Goal: Information Seeking & Learning: Check status

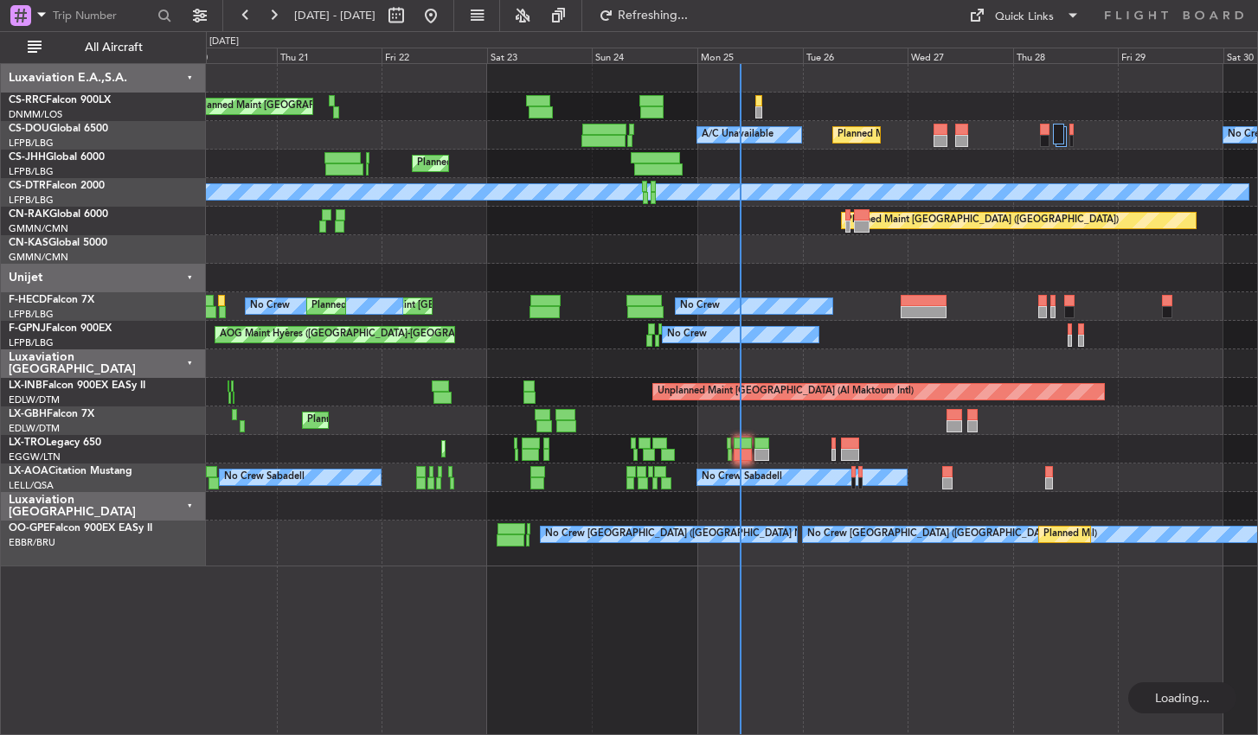
click at [355, 625] on div "Planned Maint [GEOGRAPHIC_DATA] ([GEOGRAPHIC_DATA]) Planned Maint [GEOGRAPHIC_D…" at bounding box center [732, 399] width 1052 height 672
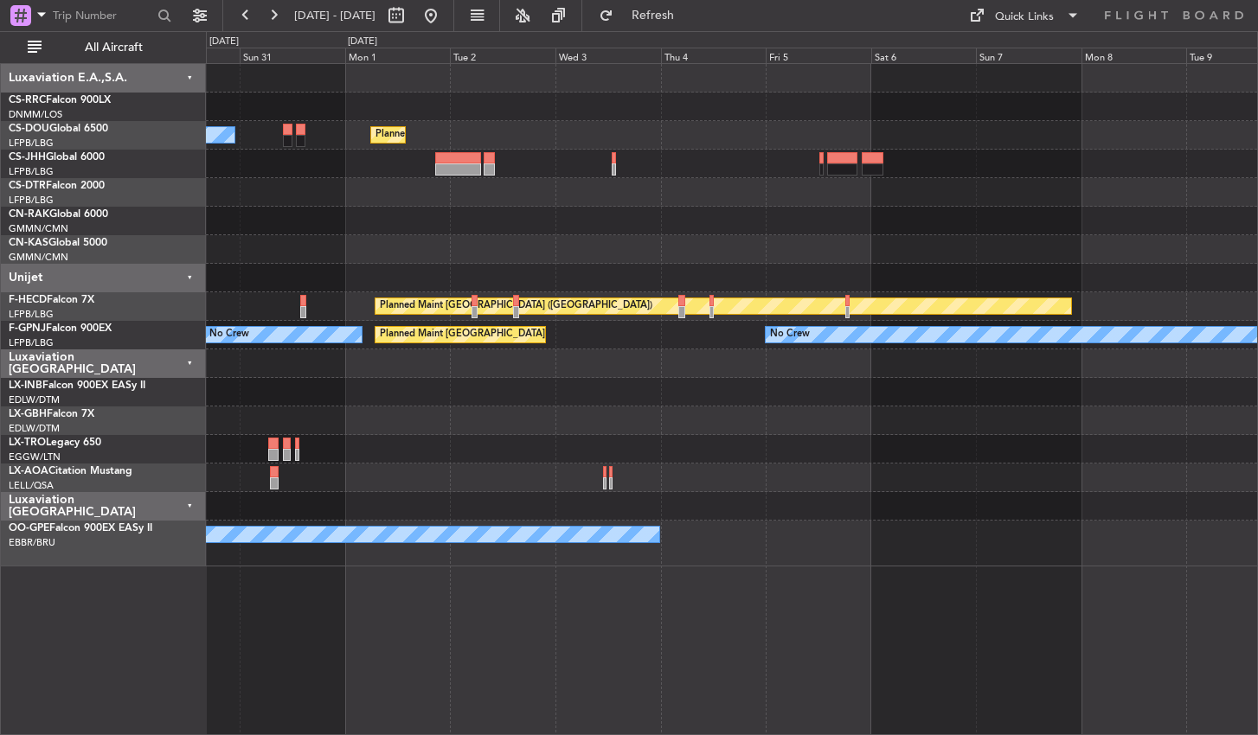
click at [508, 622] on div "Planned Maint [GEOGRAPHIC_DATA] ([GEOGRAPHIC_DATA]) No Crew No Crew Planned Mai…" at bounding box center [732, 399] width 1052 height 672
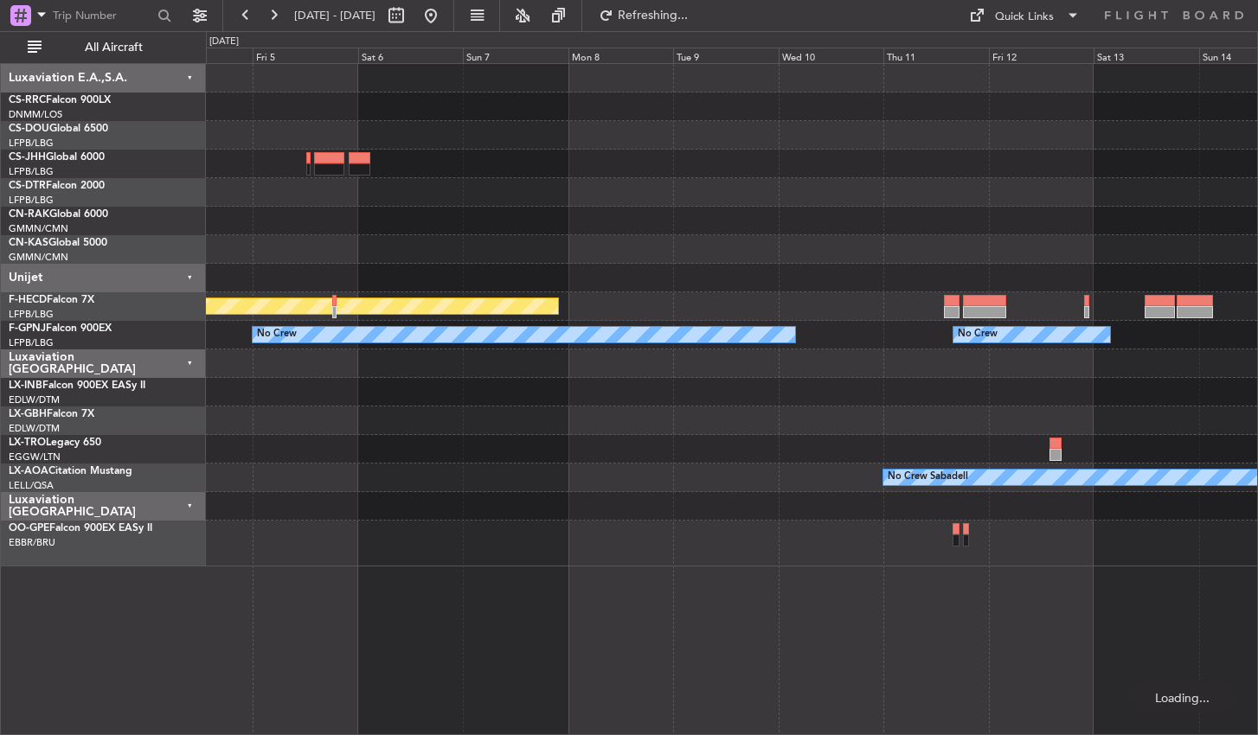
click at [481, 600] on div "Planned Maint [GEOGRAPHIC_DATA] ([GEOGRAPHIC_DATA]) No Crew No Crew No Crew Pla…" at bounding box center [732, 399] width 1052 height 672
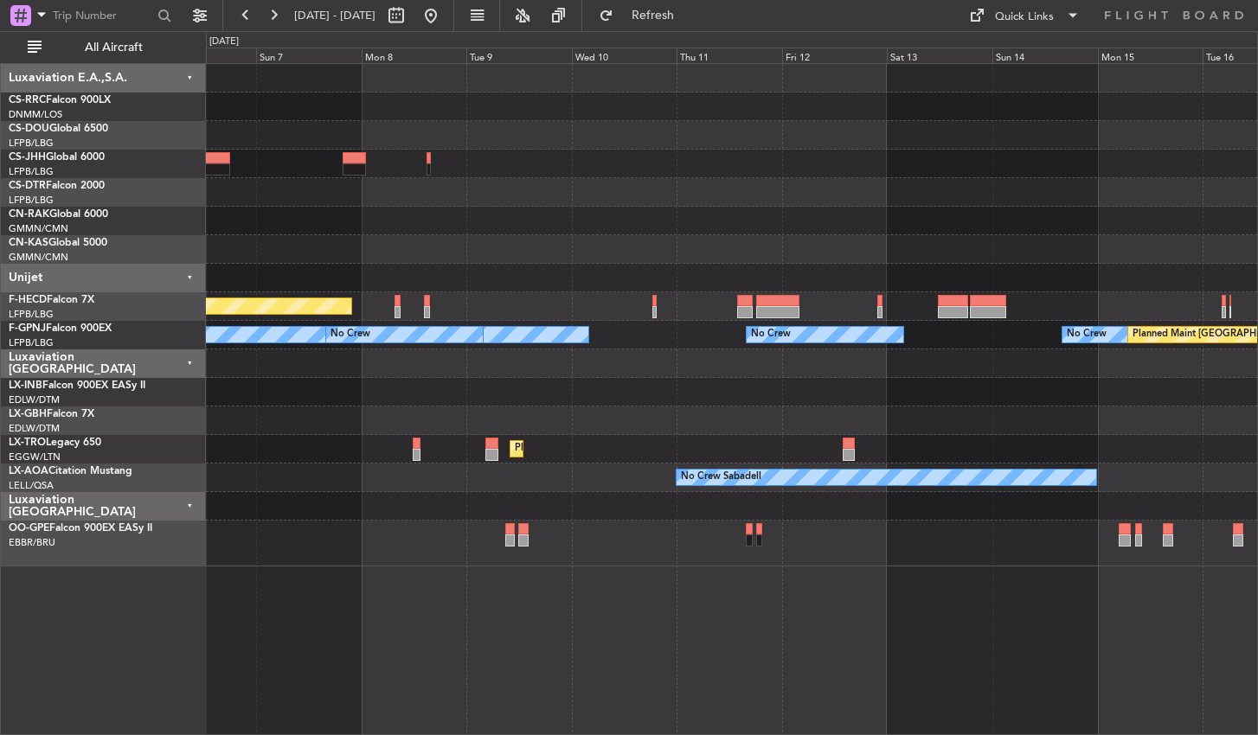
click at [599, 580] on div "Planned Maint [GEOGRAPHIC_DATA] ([GEOGRAPHIC_DATA]) No Crew No Crew No Crew No …" at bounding box center [732, 399] width 1052 height 672
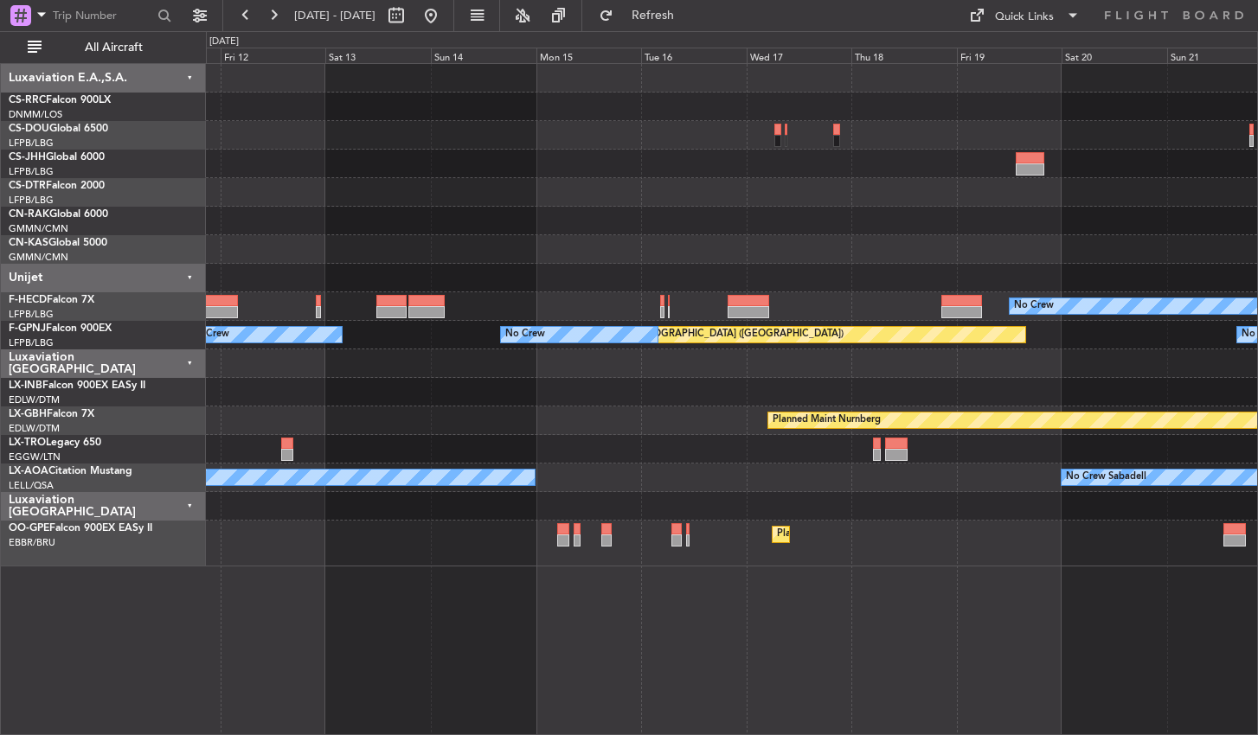
click at [327, 531] on div "Planned Maint [GEOGRAPHIC_DATA] ([GEOGRAPHIC_DATA] National)" at bounding box center [731, 544] width 1051 height 46
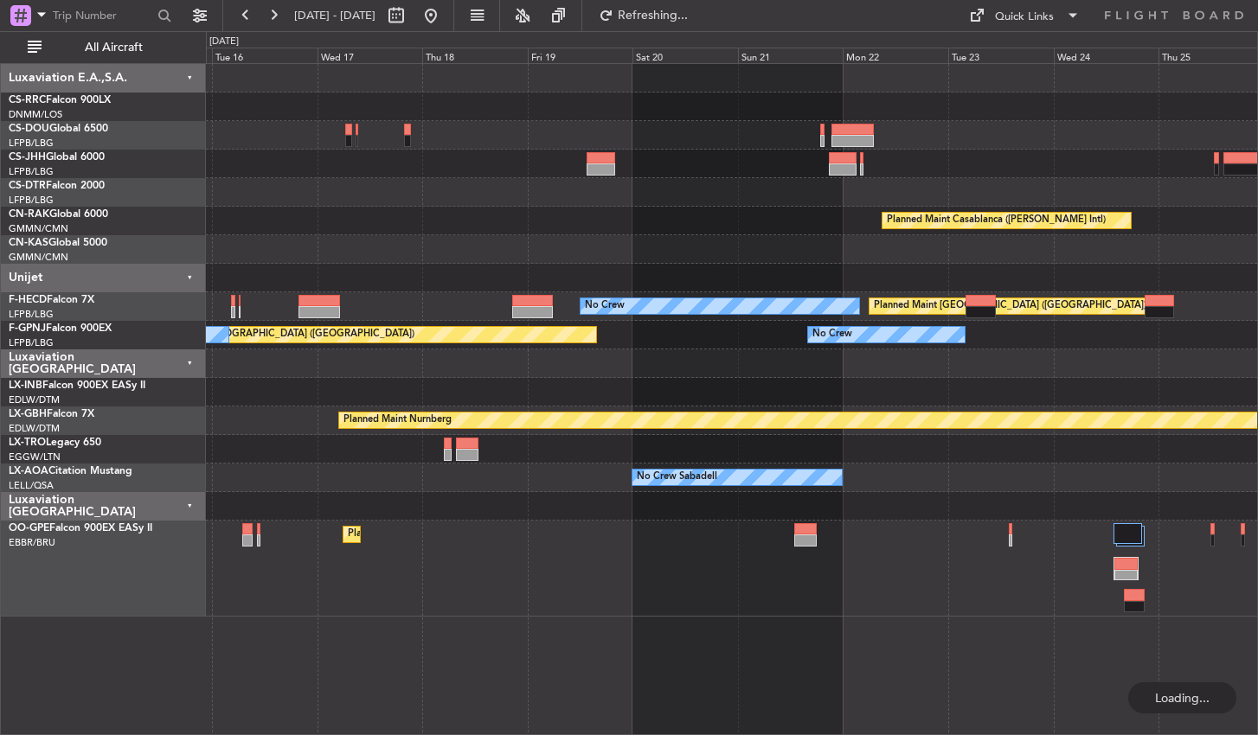
click at [554, 628] on div "Planned Maint Casablanca ([PERSON_NAME] Intl) No Crew Planned Maint [GEOGRAPHIC…" at bounding box center [732, 399] width 1052 height 672
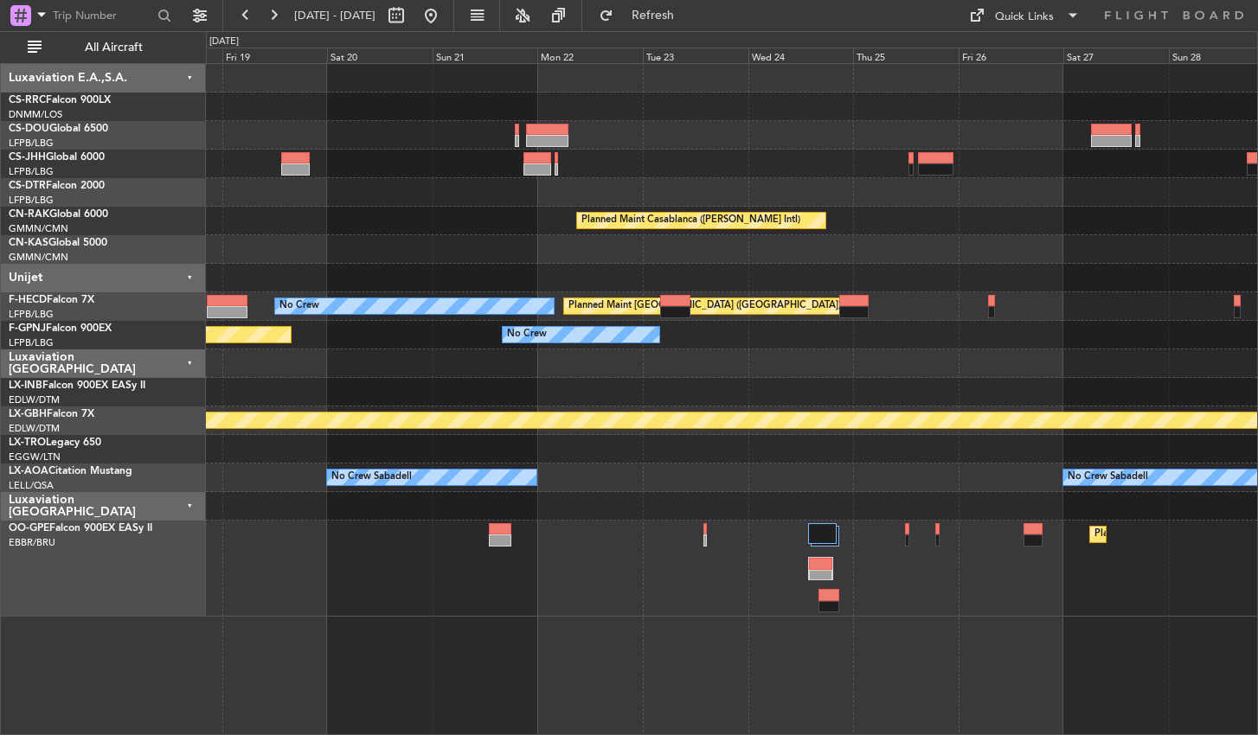
click at [601, 606] on div "Planned Maint Casablanca ([PERSON_NAME] Intl) No Crew Planned Maint [GEOGRAPHIC…" at bounding box center [732, 399] width 1052 height 672
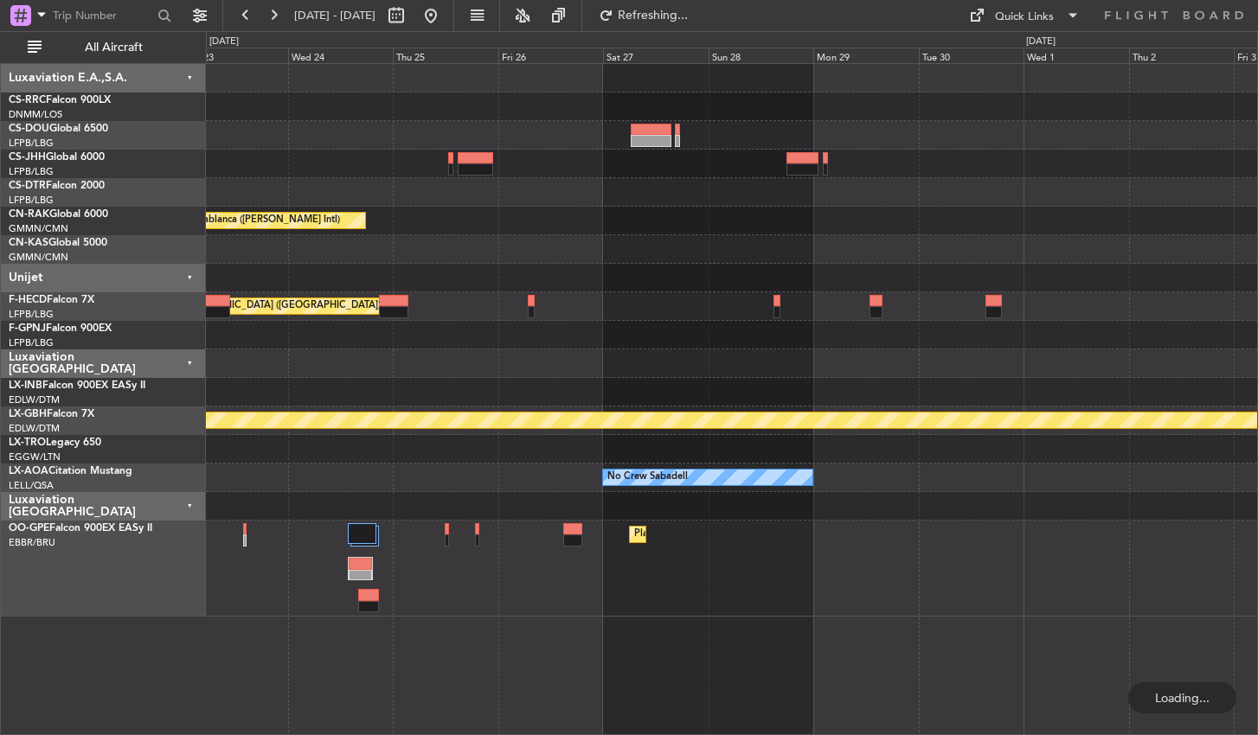
click at [669, 629] on div "Planned Maint Casablanca ([PERSON_NAME] Intl) Planned Maint [GEOGRAPHIC_DATA] (…" at bounding box center [732, 399] width 1052 height 672
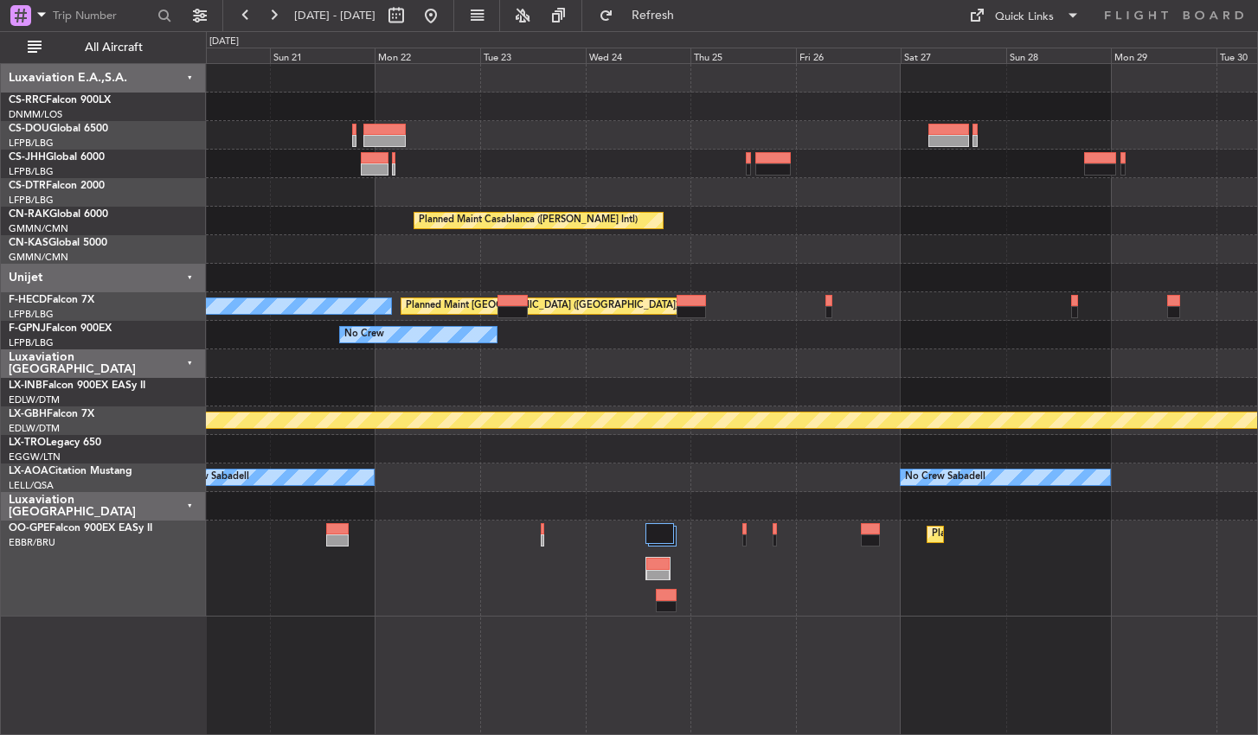
click at [1257, 515] on html "[DATE] - [DATE] Refresh Quick Links All Aircraft Planned Maint Casablanca ([PER…" at bounding box center [629, 367] width 1258 height 735
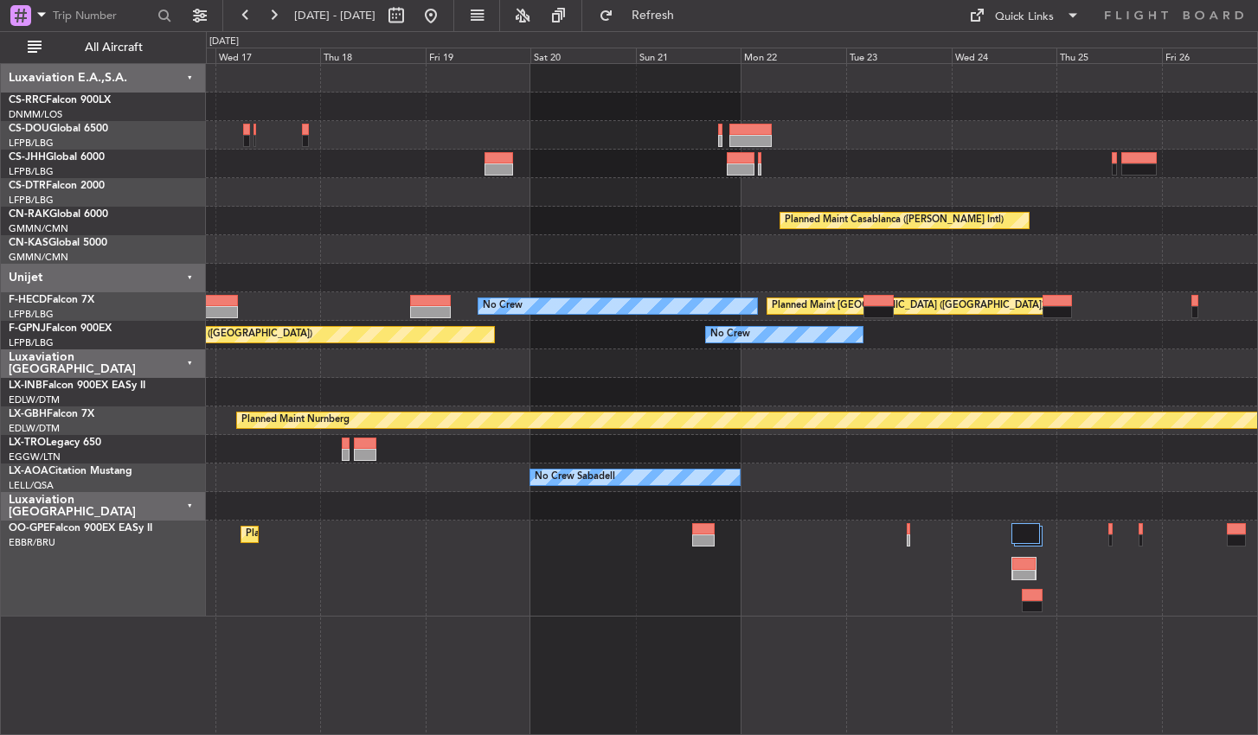
click at [1193, 657] on div "Planned Maint Casablanca ([PERSON_NAME] Intl) Planned Maint [GEOGRAPHIC_DATA] (…" at bounding box center [732, 399] width 1052 height 672
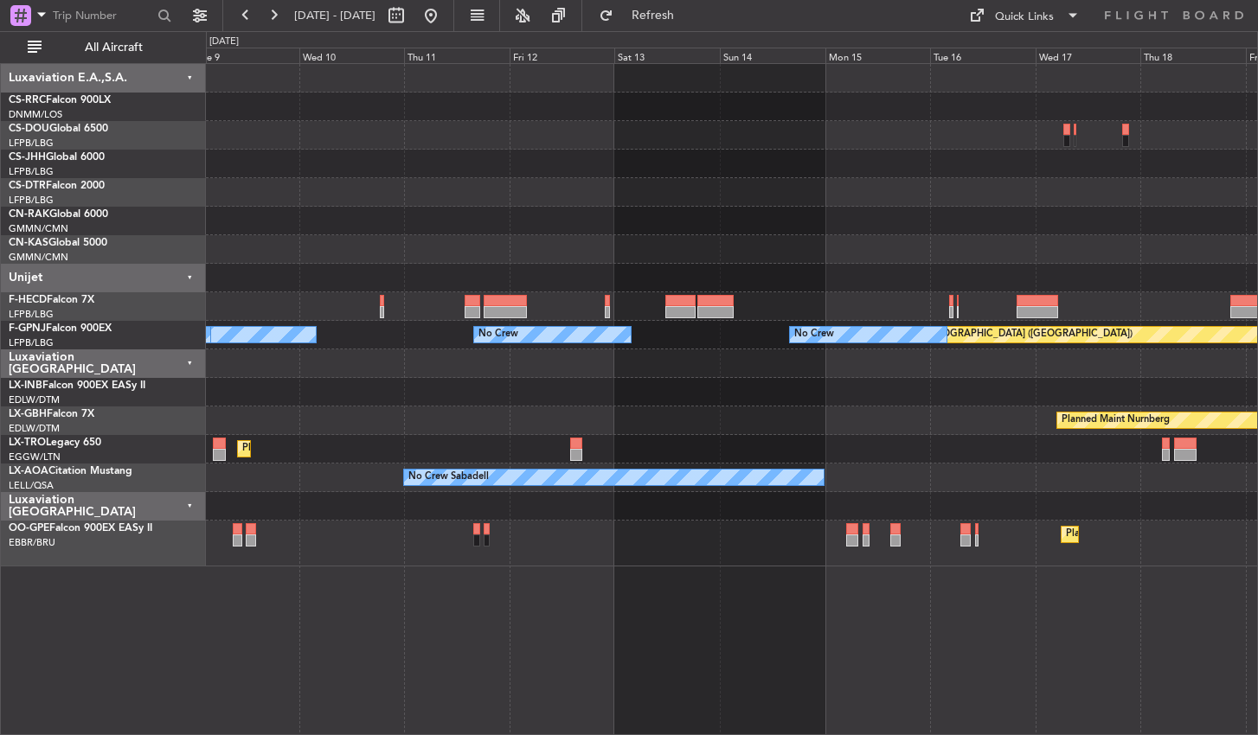
click at [1116, 657] on div "No Crew Planned Maint [GEOGRAPHIC_DATA] ([GEOGRAPHIC_DATA]) Planned Maint [GEOG…" at bounding box center [732, 399] width 1052 height 672
click at [284, 594] on div "No Crew Planned Maint [GEOGRAPHIC_DATA] ([GEOGRAPHIC_DATA]) Planned Maint [GEOG…" at bounding box center [732, 399] width 1052 height 672
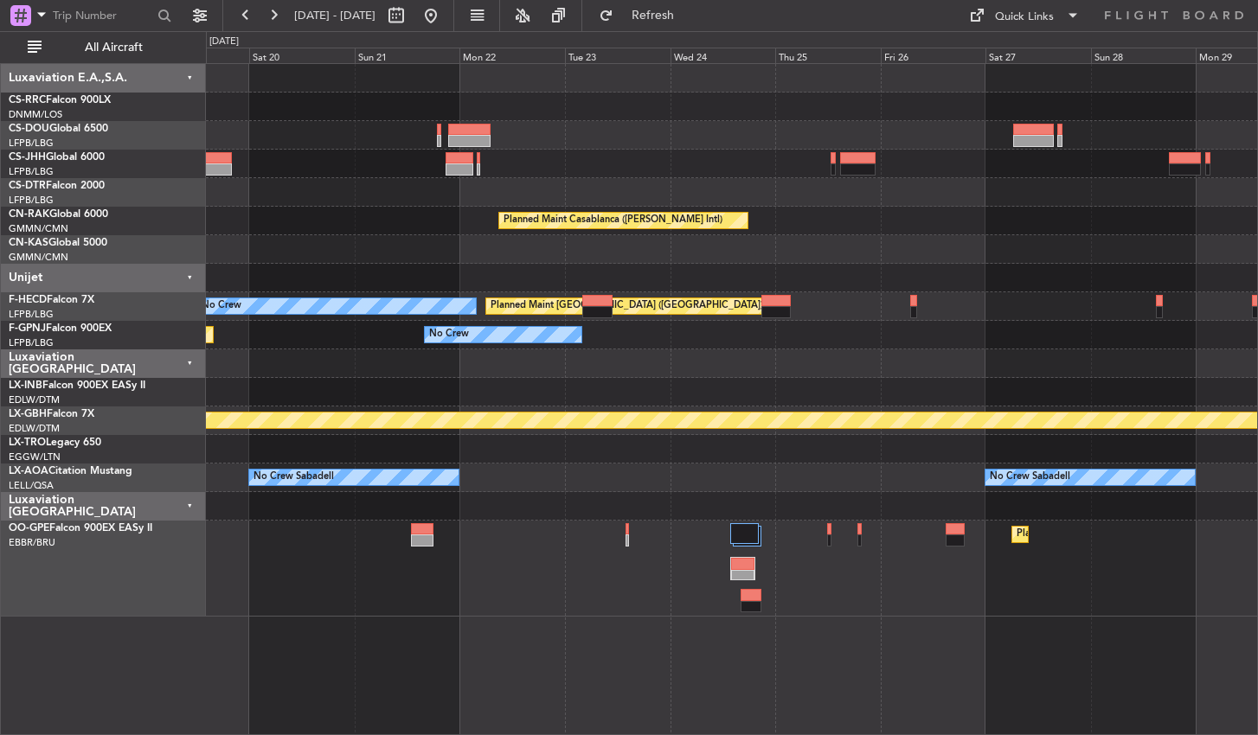
click at [370, 627] on div "Planned Maint Casablanca ([PERSON_NAME] Intl) No Crew Planned Maint [GEOGRAPHIC…" at bounding box center [732, 399] width 1052 height 672
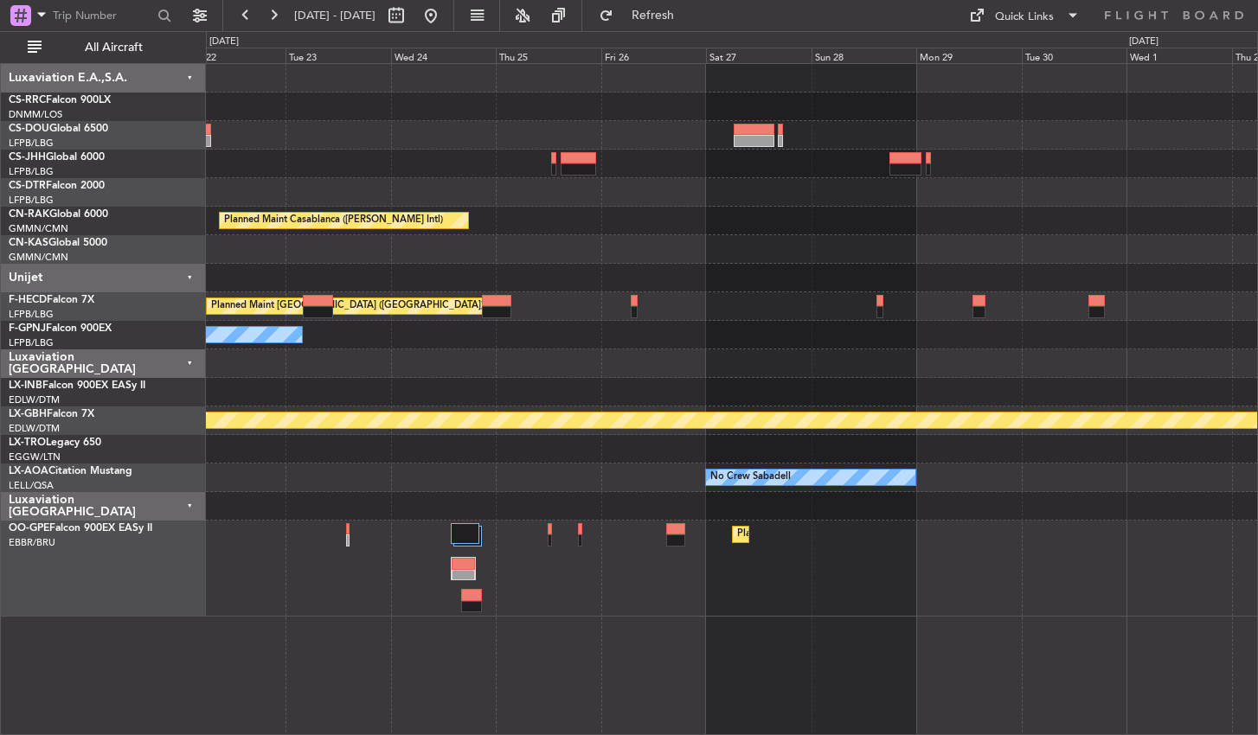
click at [773, 625] on div "Planned Maint Casablanca ([PERSON_NAME] Intl) Planned Maint [GEOGRAPHIC_DATA] (…" at bounding box center [732, 399] width 1052 height 672
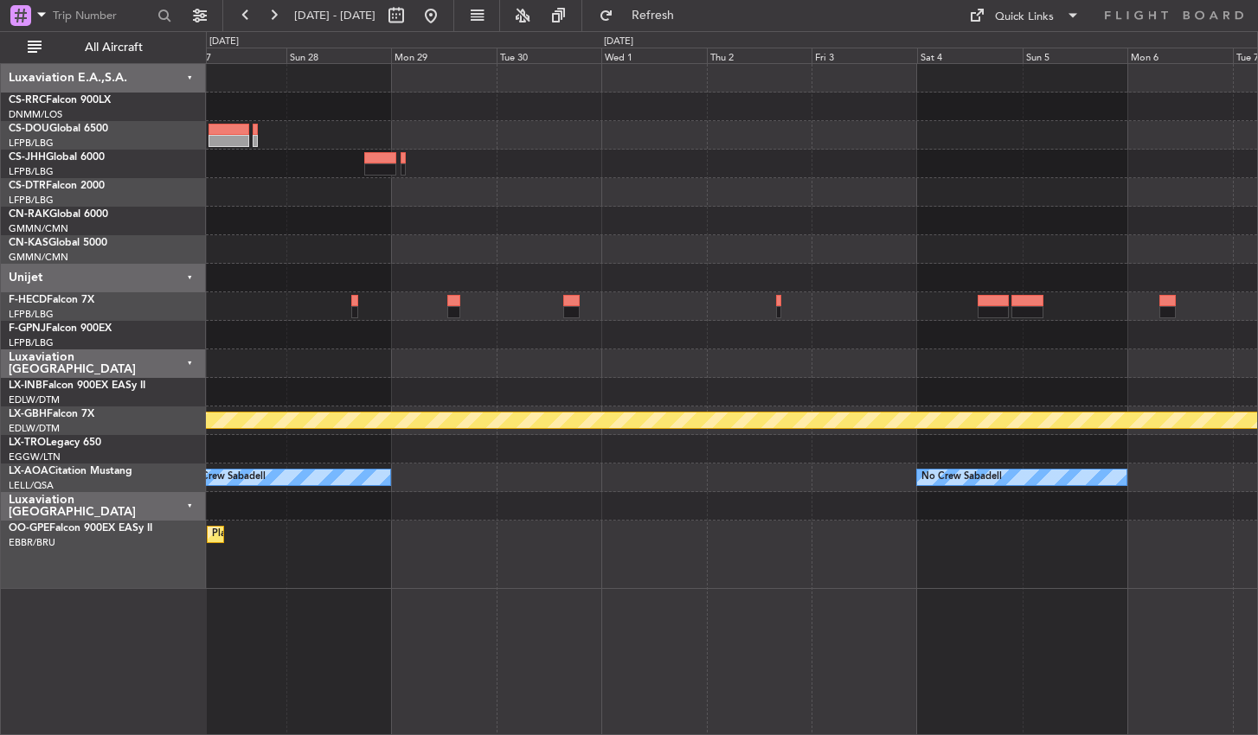
click at [506, 599] on div "Planned Maint Casablanca ([PERSON_NAME] Intl) Planned Maint [GEOGRAPHIC_DATA] (…" at bounding box center [732, 399] width 1052 height 672
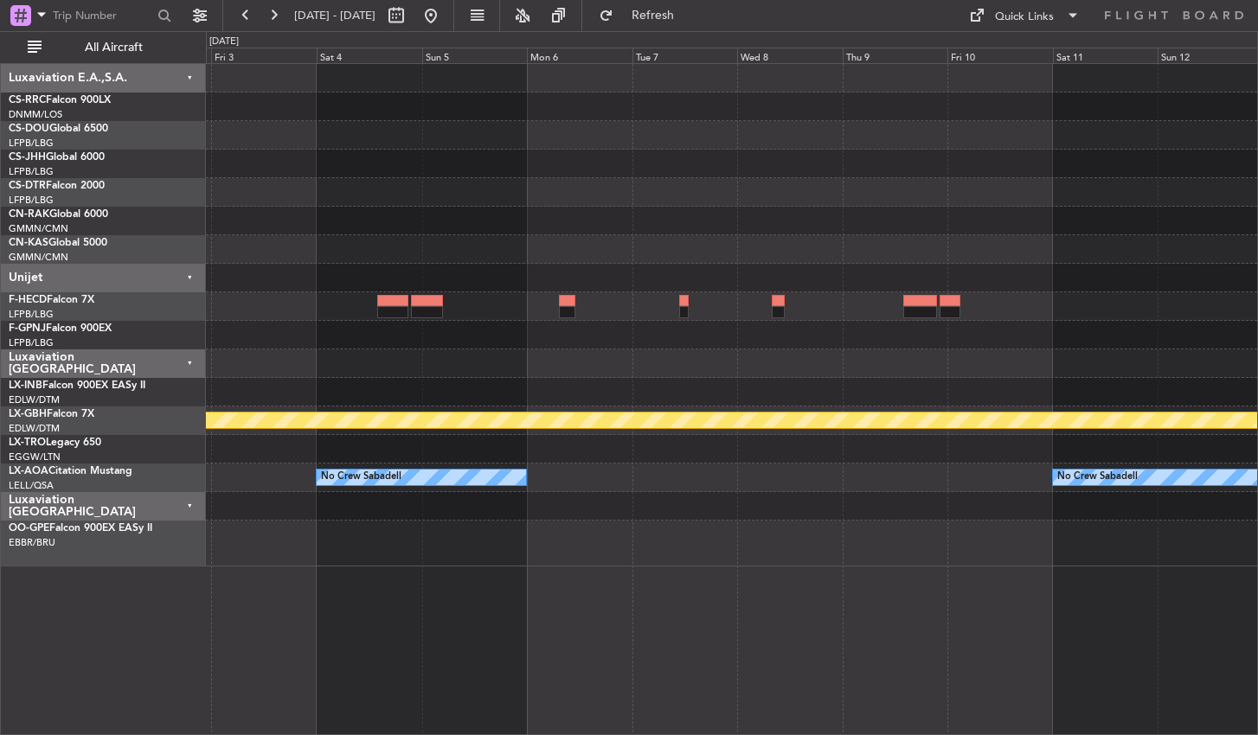
click at [442, 592] on div "Planned Maint Nurnberg No Crew Sabadell No Crew Sabadell" at bounding box center [732, 399] width 1052 height 672
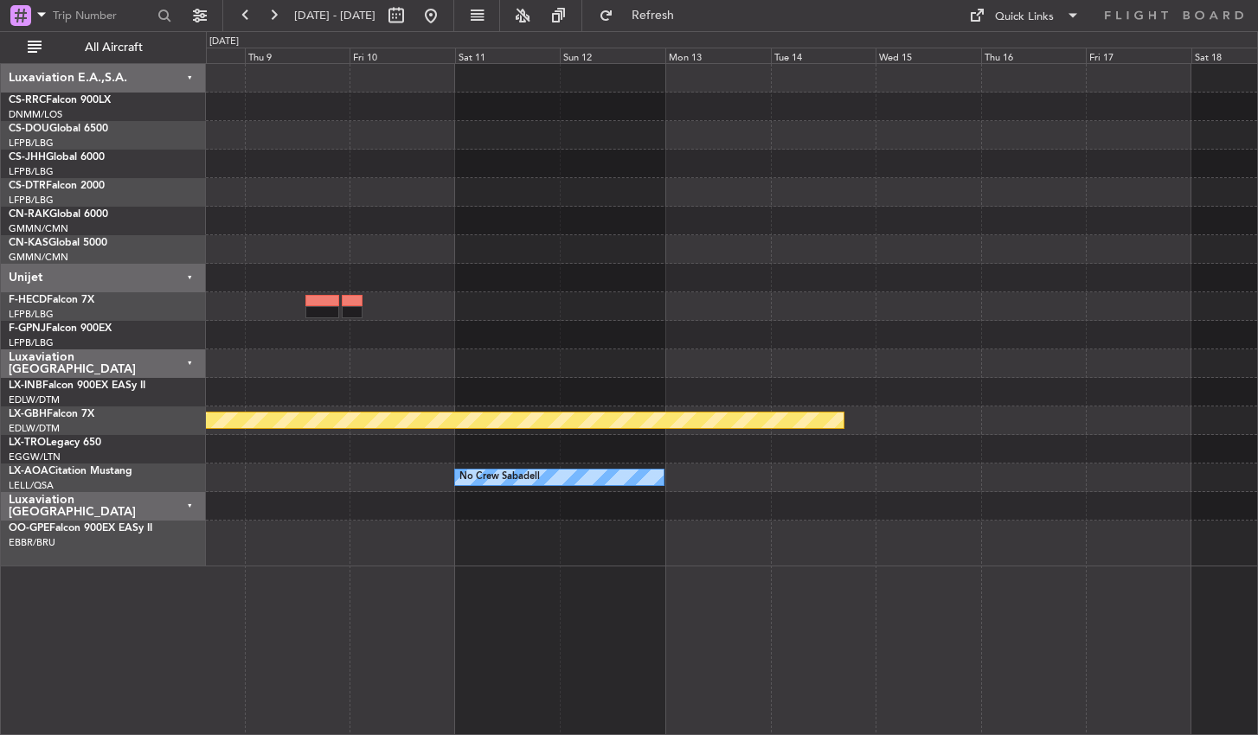
click at [274, 576] on div "Planned Maint Nurnberg No Crew Sabadell Planned Maint [GEOGRAPHIC_DATA] No Crew…" at bounding box center [732, 399] width 1052 height 672
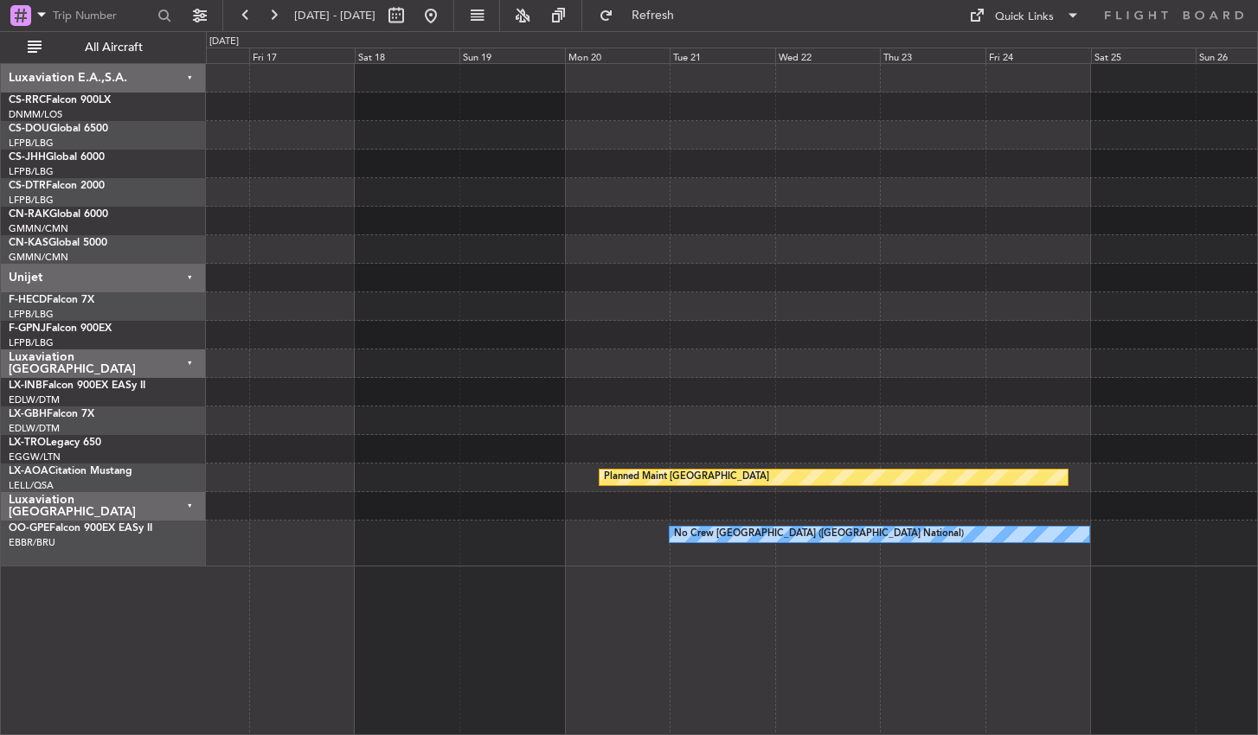
click at [185, 564] on div "Planned Maint Nurnberg Planned Maint [GEOGRAPHIC_DATA] No Crew [GEOGRAPHIC_DATA…" at bounding box center [629, 383] width 1258 height 704
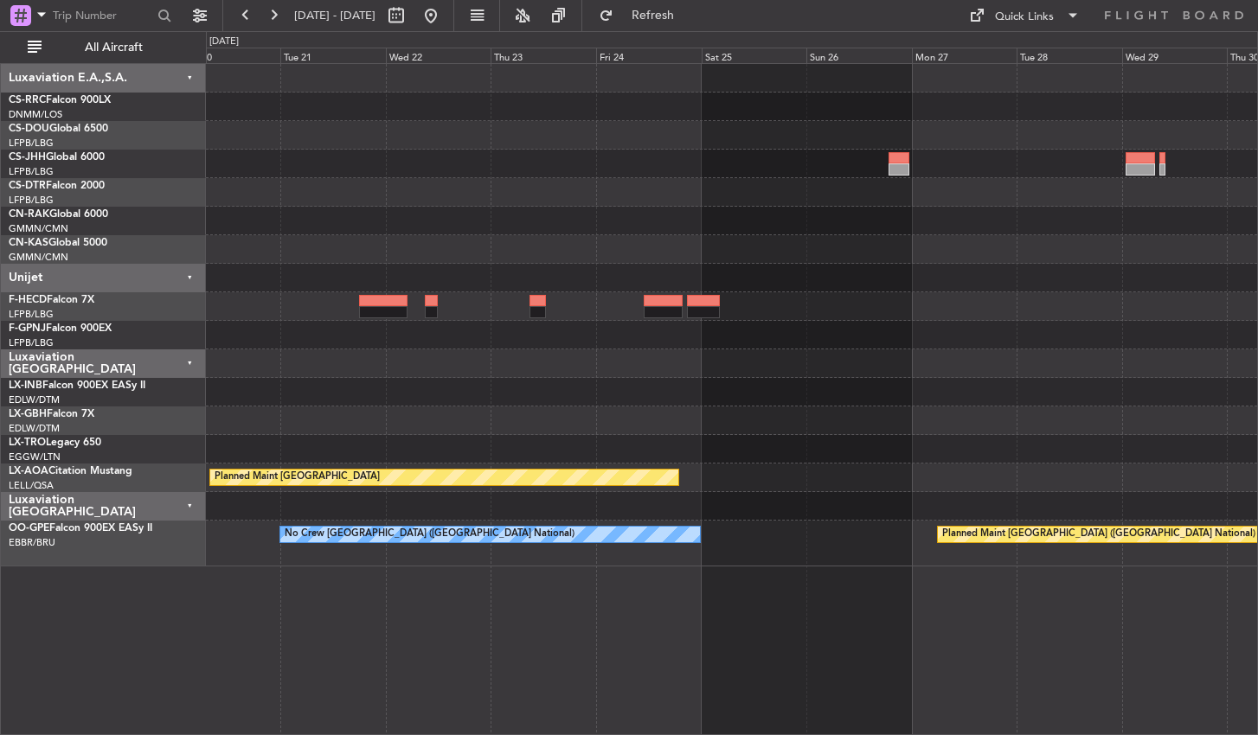
click at [504, 618] on div "Planned Maint [GEOGRAPHIC_DATA] No Crew [GEOGRAPHIC_DATA] (Brussels National) P…" at bounding box center [732, 399] width 1052 height 672
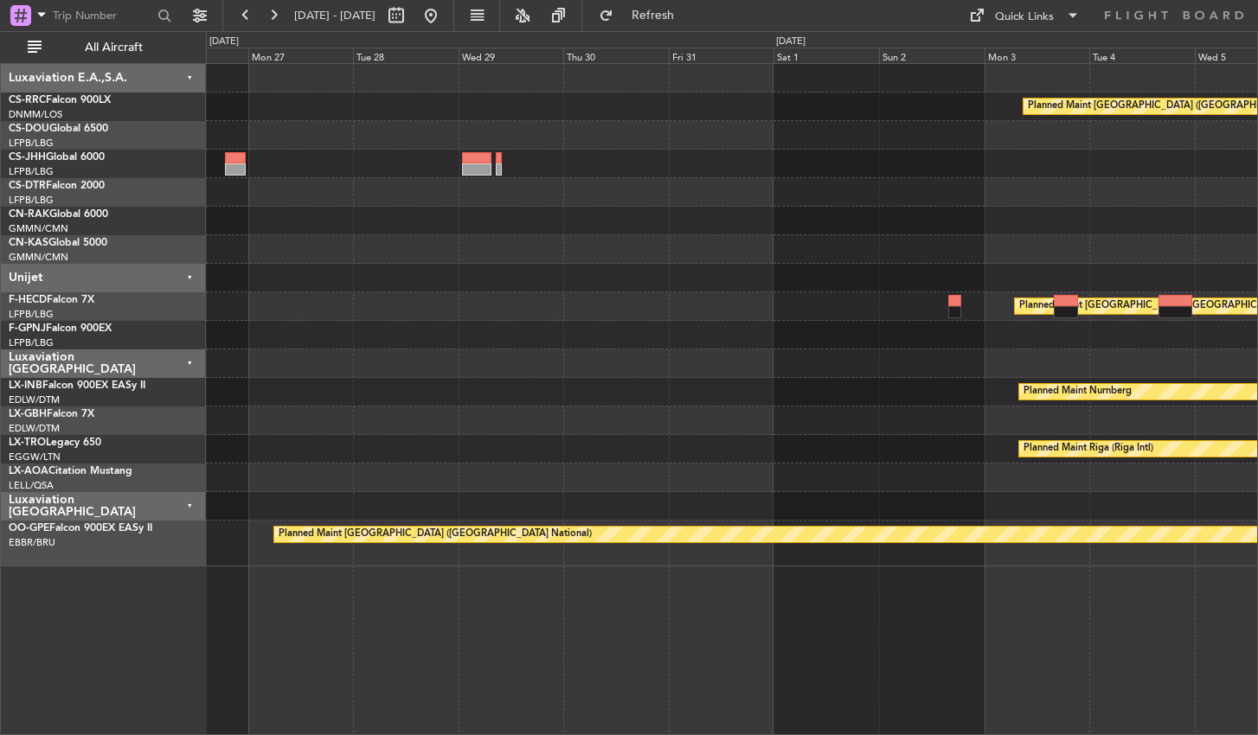
click at [345, 670] on div "Planned Maint [GEOGRAPHIC_DATA] ([GEOGRAPHIC_DATA]) Planned Maint [GEOGRAPHIC_D…" at bounding box center [732, 399] width 1052 height 672
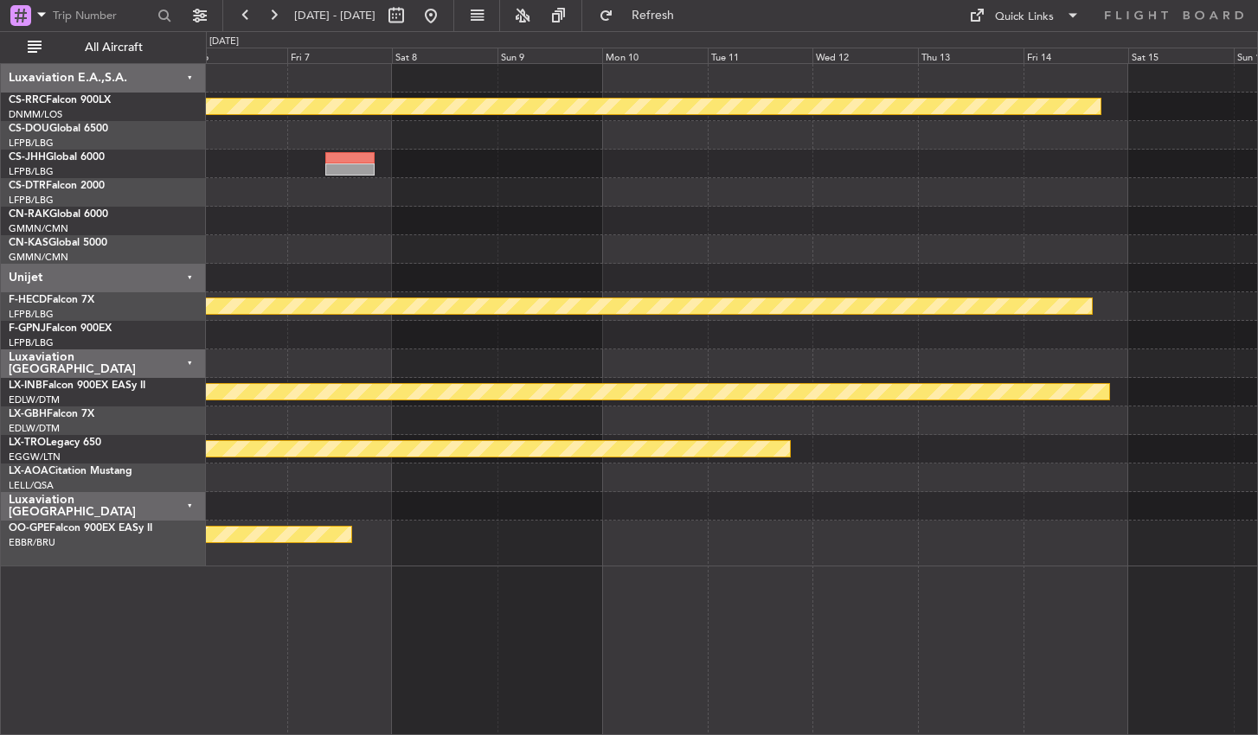
click at [247, 602] on div "Planned Maint [GEOGRAPHIC_DATA] ([GEOGRAPHIC_DATA]) Planned Maint [GEOGRAPHIC_D…" at bounding box center [732, 399] width 1052 height 672
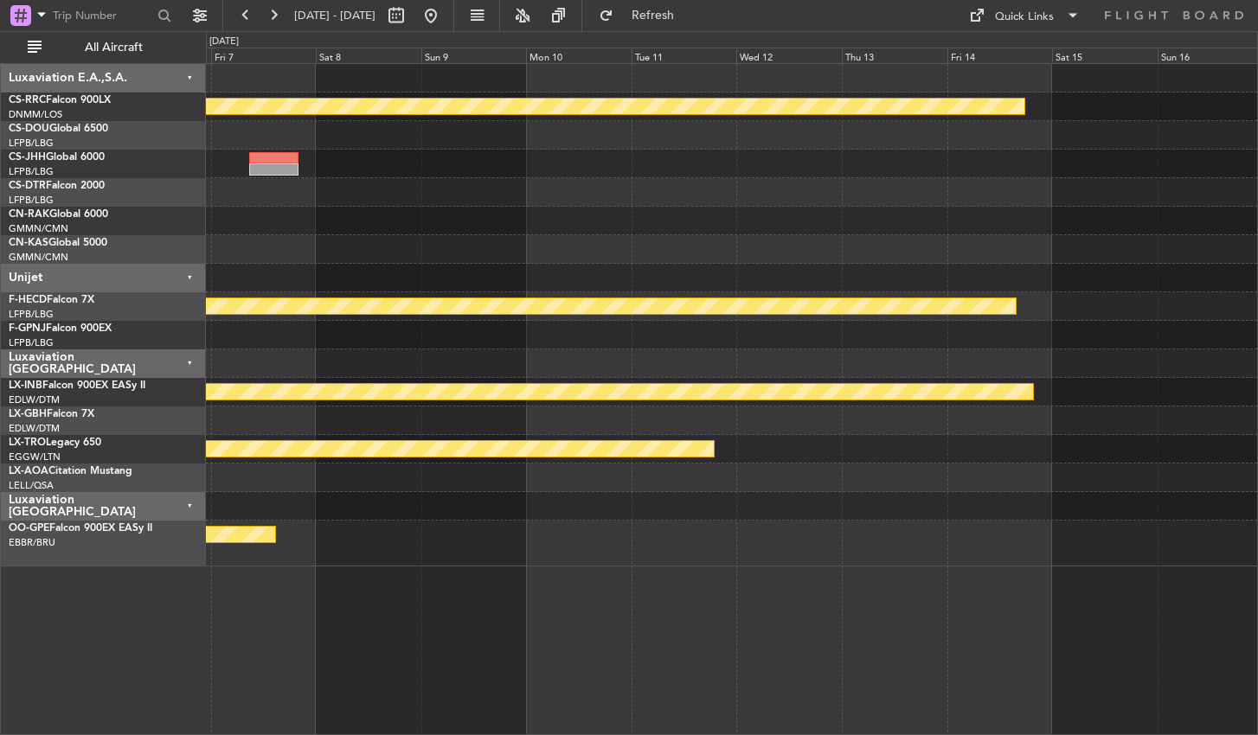
click at [184, 575] on div "Planned Maint [GEOGRAPHIC_DATA] ([GEOGRAPHIC_DATA]) Planned Maint [GEOGRAPHIC_D…" at bounding box center [629, 383] width 1258 height 704
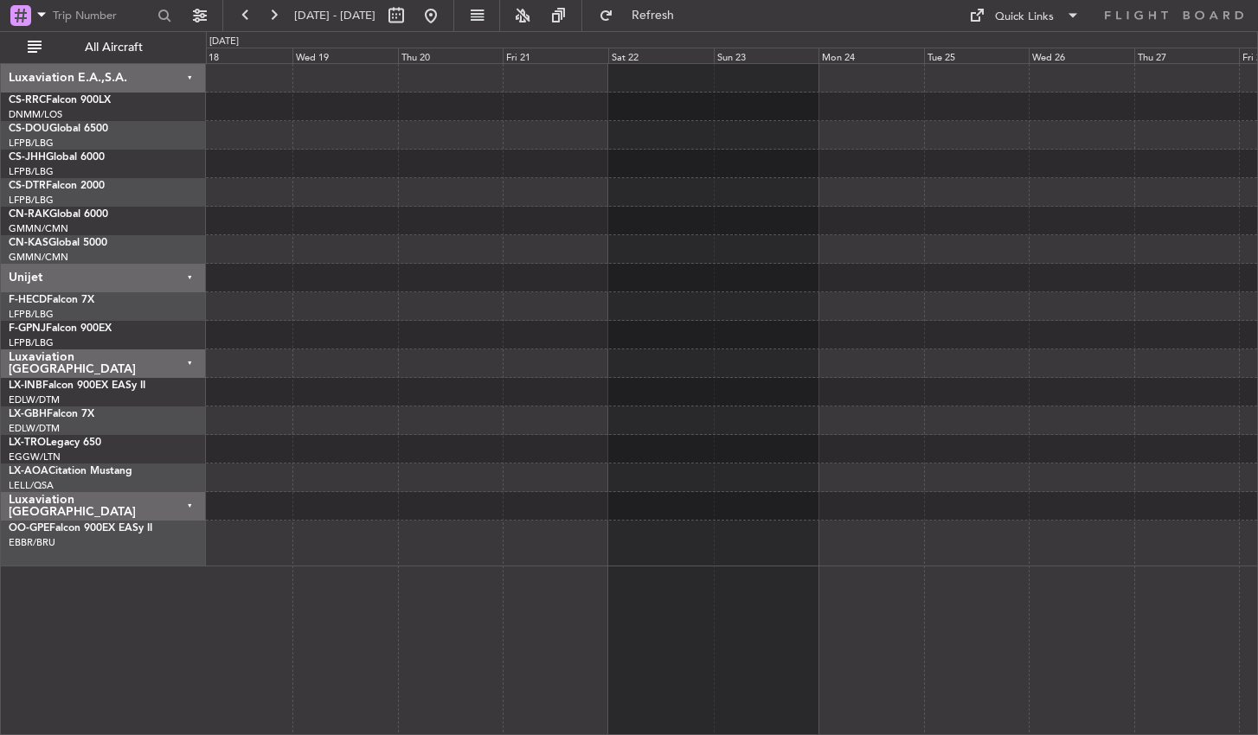
click at [112, 584] on div "Luxaviation E.A.,S.A. CS-RRC Falcon 900LX DNMM/[GEOGRAPHIC_DATA] ([PERSON_NAME]…" at bounding box center [629, 383] width 1258 height 704
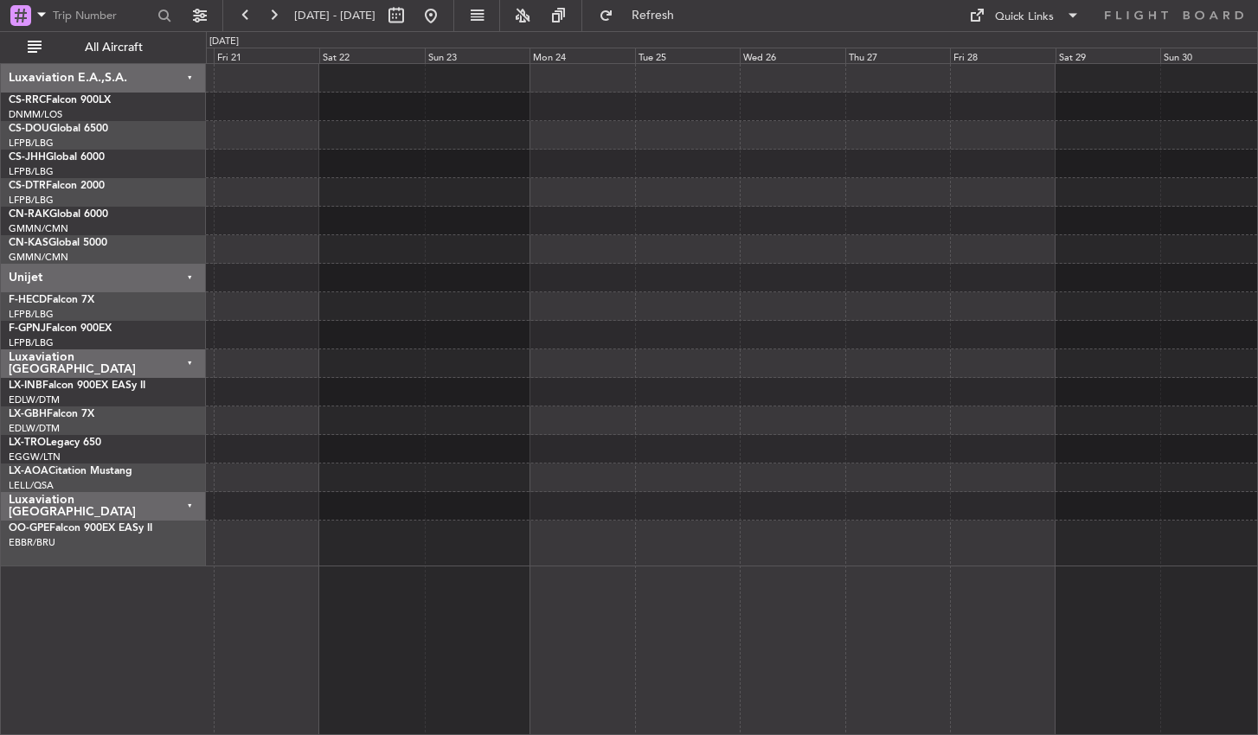
click at [773, 530] on div at bounding box center [731, 544] width 1051 height 46
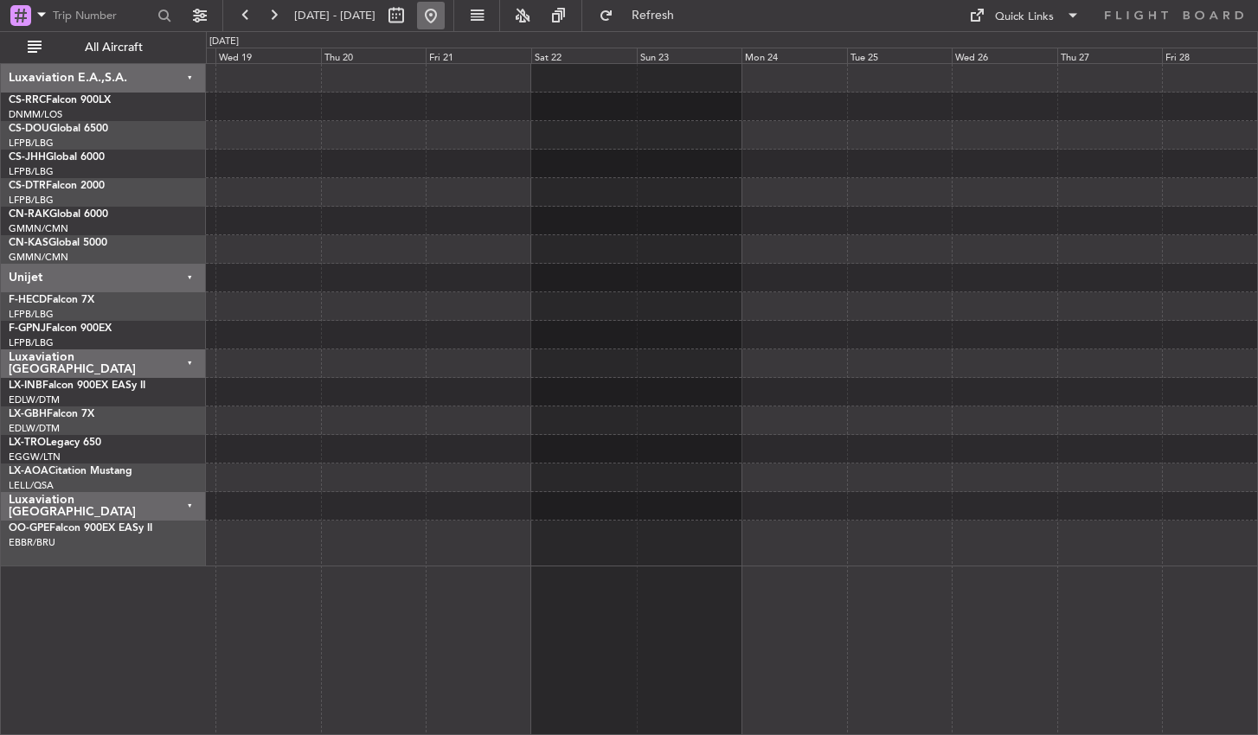
click at [445, 18] on button at bounding box center [431, 16] width 28 height 28
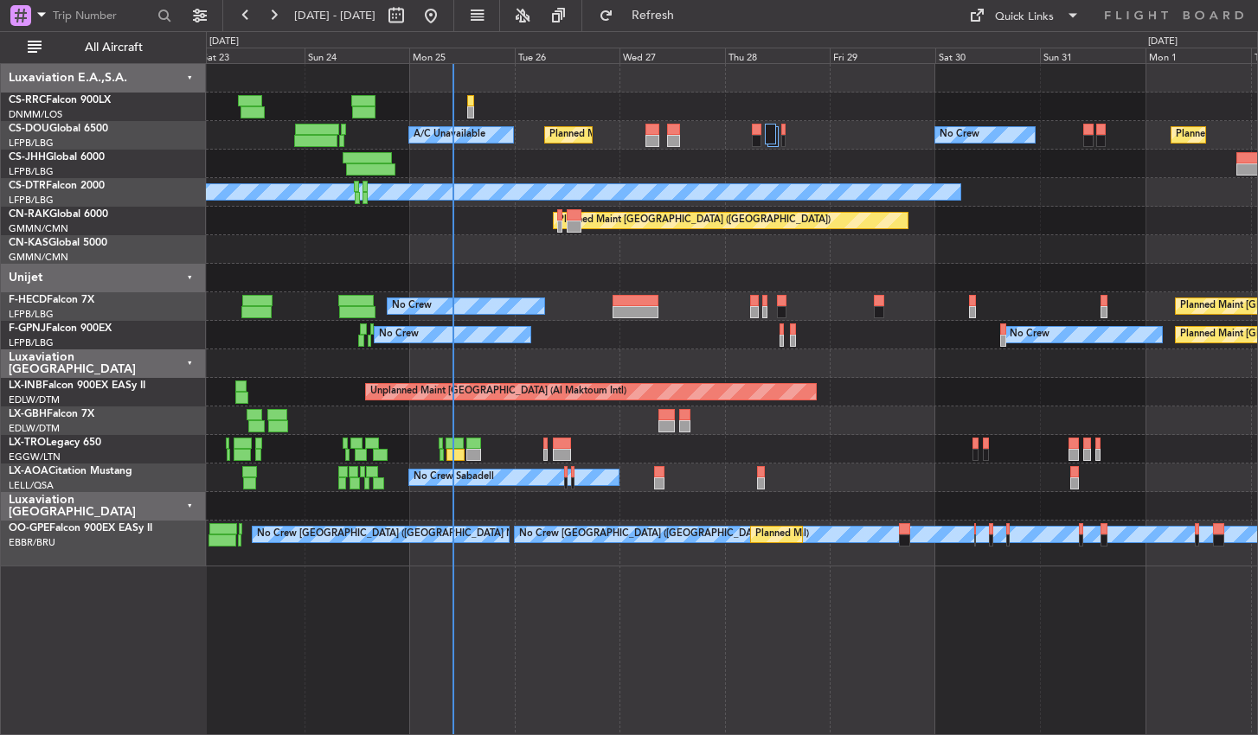
click at [787, 635] on div "Planned Maint [GEOGRAPHIC_DATA] ([GEOGRAPHIC_DATA]) No Crew Planned Maint [GEOG…" at bounding box center [732, 399] width 1052 height 672
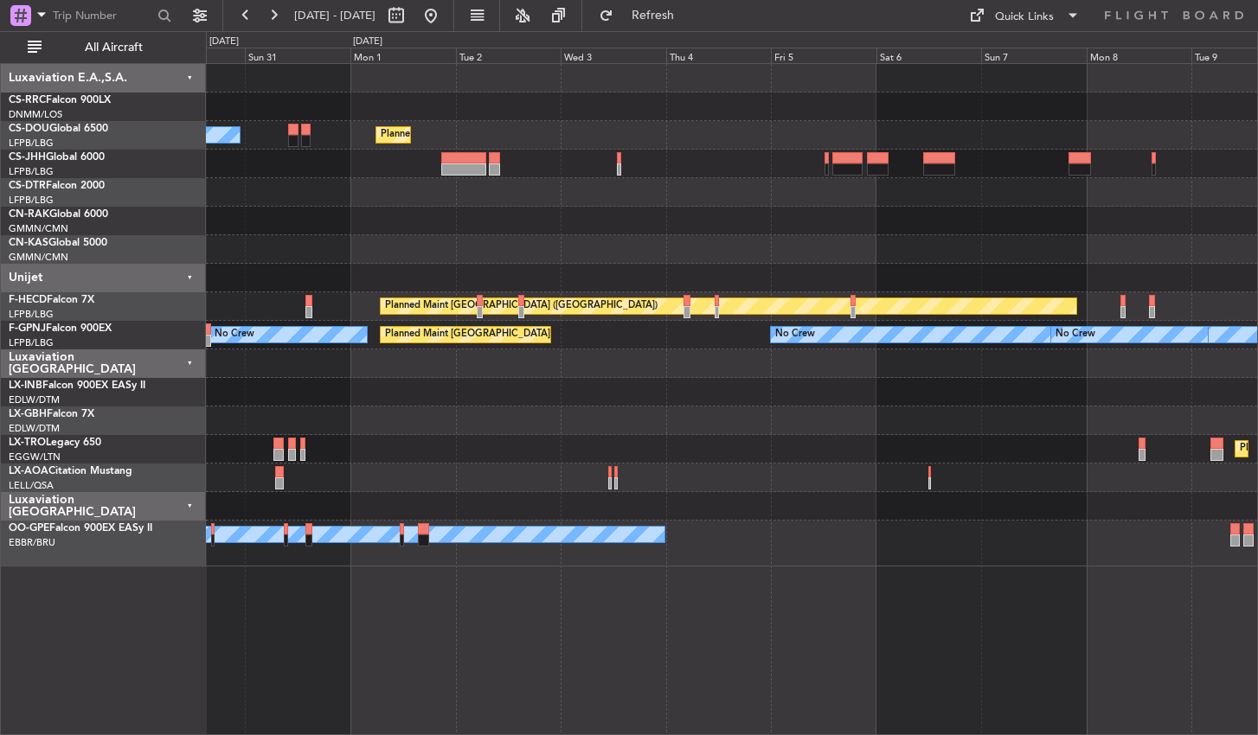
click at [300, 670] on div "Planned Maint [GEOGRAPHIC_DATA] ([GEOGRAPHIC_DATA]) No Crew No Crew Planned Mai…" at bounding box center [732, 399] width 1052 height 672
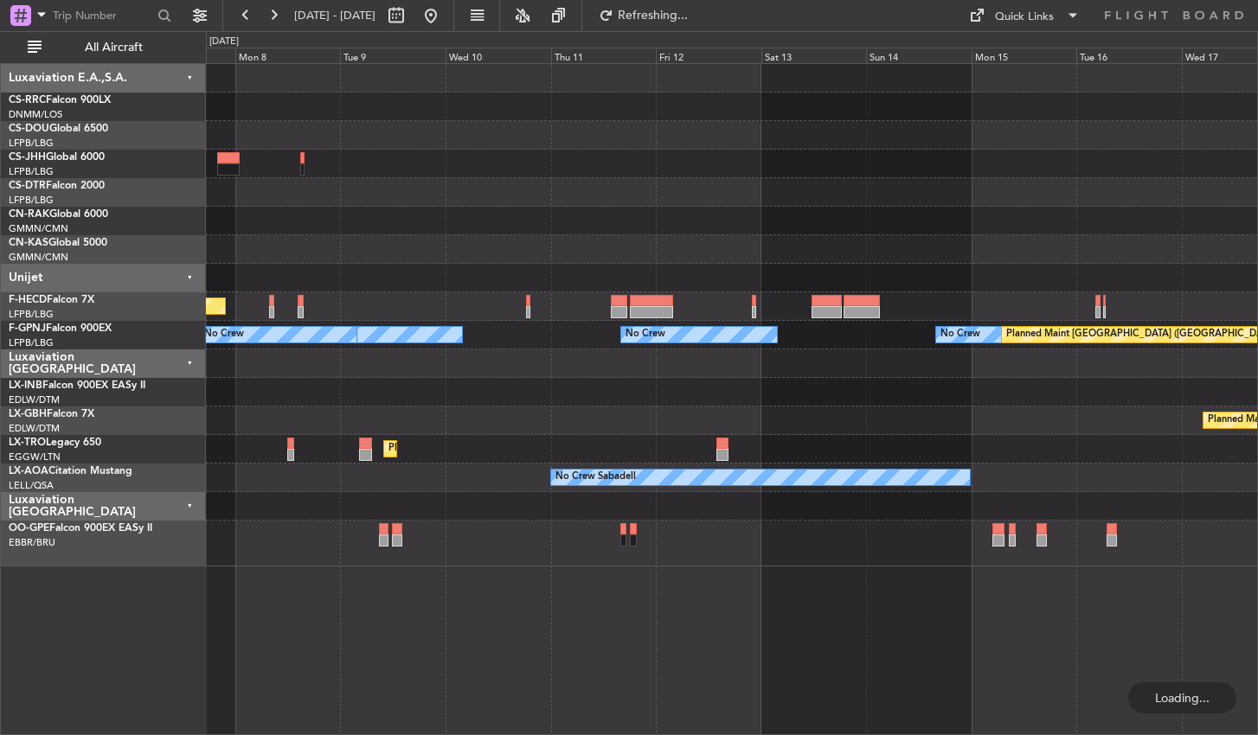
click at [360, 602] on div "Planned Maint [GEOGRAPHIC_DATA] ([GEOGRAPHIC_DATA]) No Crew No Crew No Crew No …" at bounding box center [732, 399] width 1052 height 672
click at [445, 13] on button at bounding box center [431, 16] width 28 height 28
